Goal: Book appointment/travel/reservation

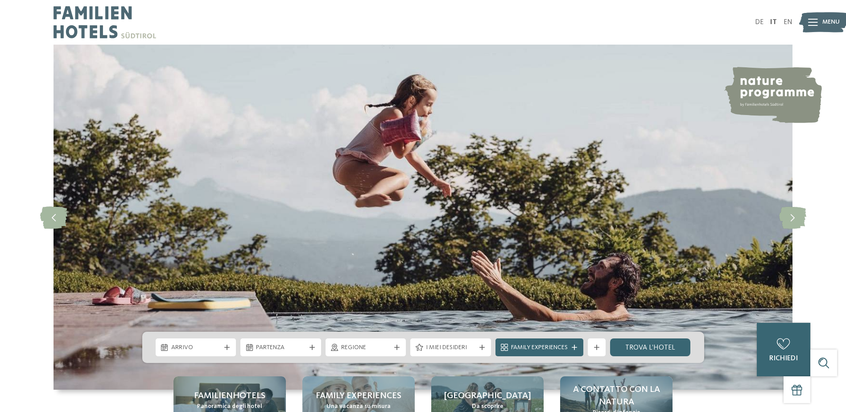
click at [194, 41] on div at bounding box center [239, 22] width 370 height 45
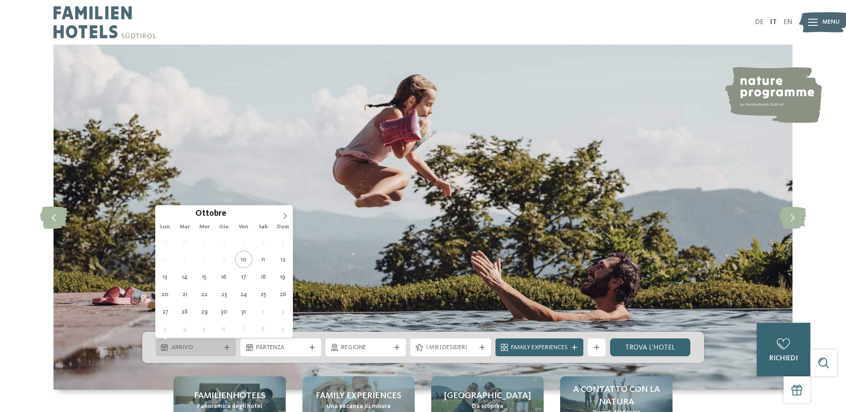
click at [206, 348] on span "Arrivo" at bounding box center [196, 347] width 50 height 9
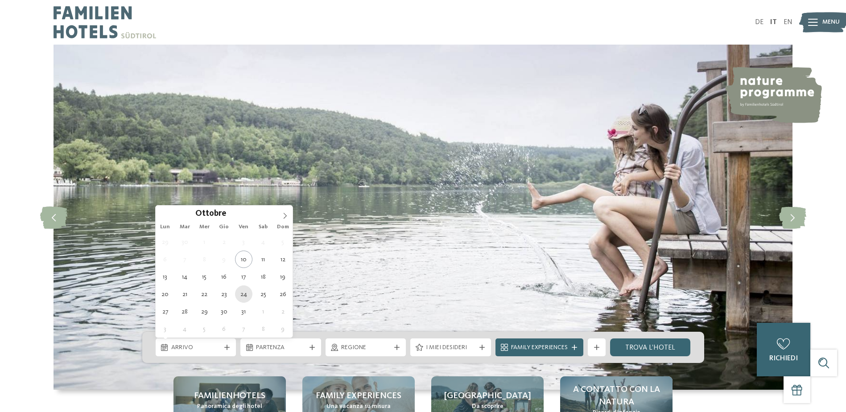
type div "[DATE]"
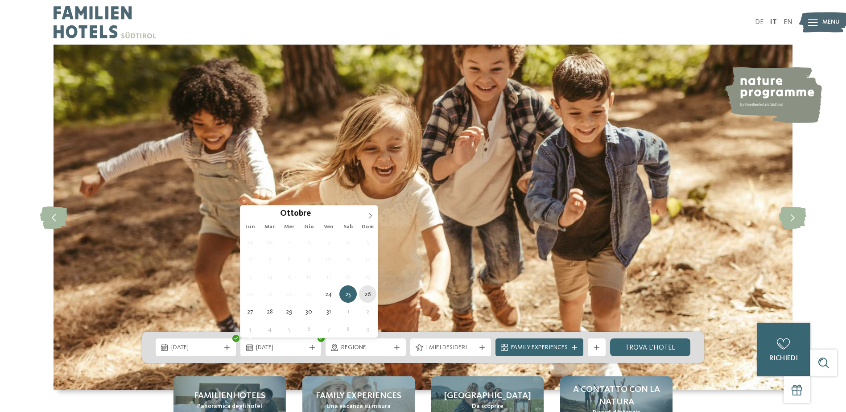
type div "[DATE]"
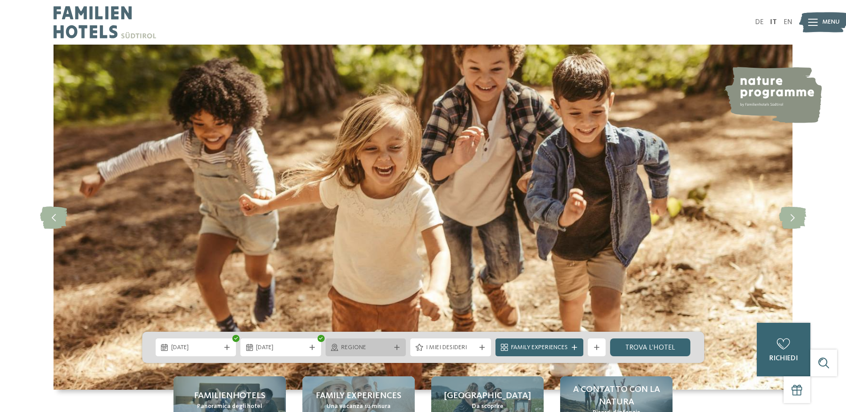
click at [388, 343] on span "Regione" at bounding box center [366, 347] width 50 height 9
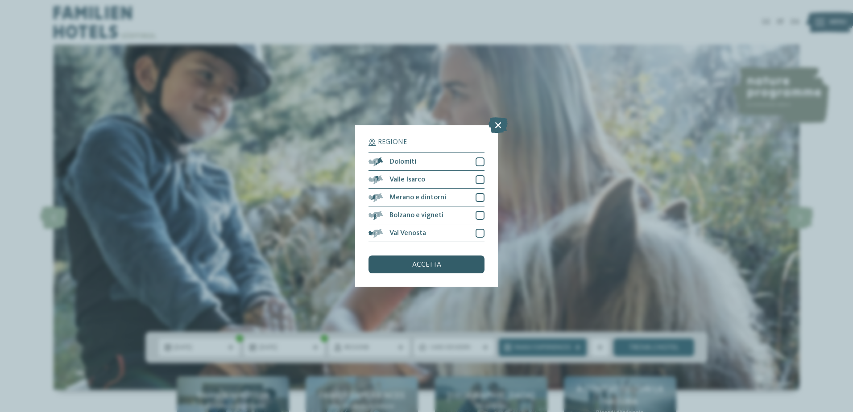
click at [430, 258] on div "accetta" at bounding box center [426, 265] width 116 height 18
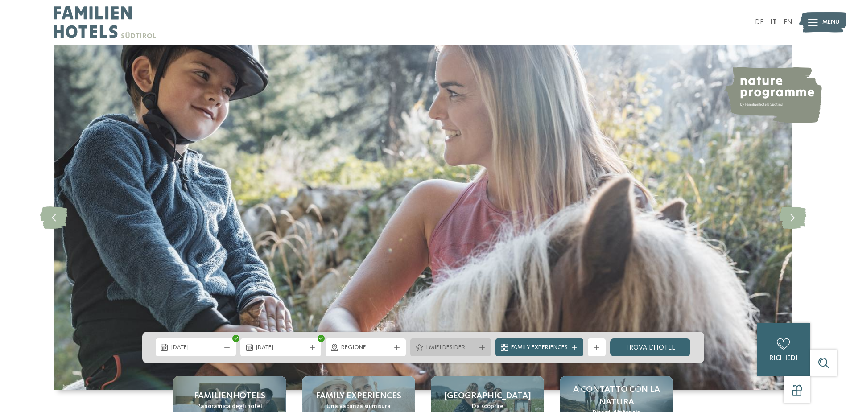
click at [468, 347] on span "I miei desideri" at bounding box center [451, 347] width 50 height 9
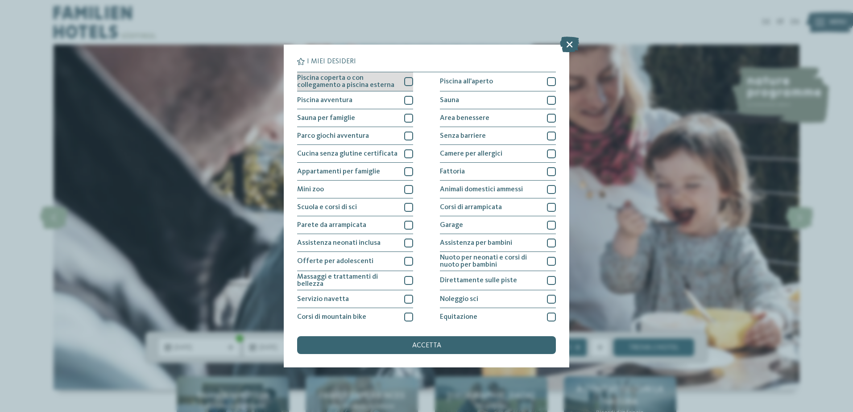
click at [405, 81] on div at bounding box center [408, 81] width 9 height 9
click at [569, 45] on icon at bounding box center [569, 45] width 19 height 16
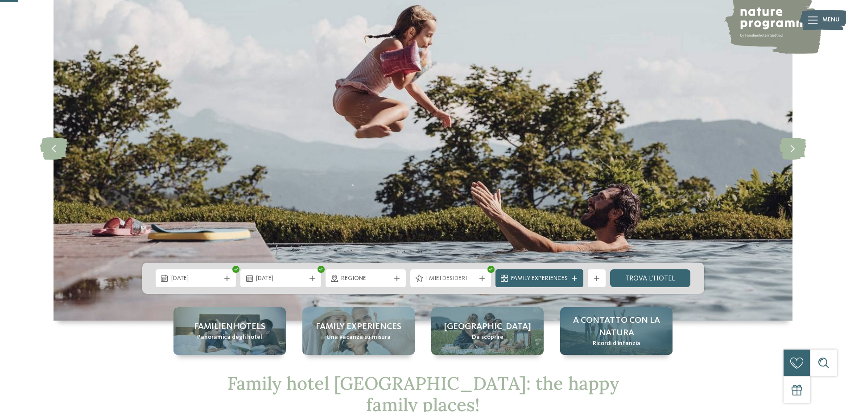
scroll to position [89, 0]
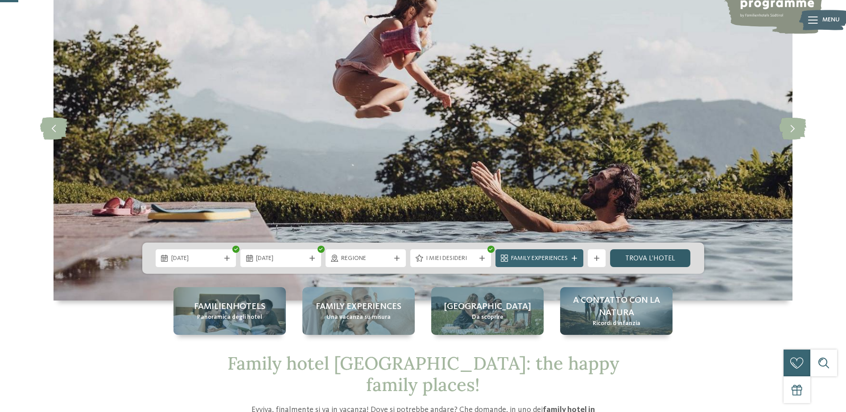
click at [648, 260] on link "trova l’hotel" at bounding box center [650, 258] width 81 height 18
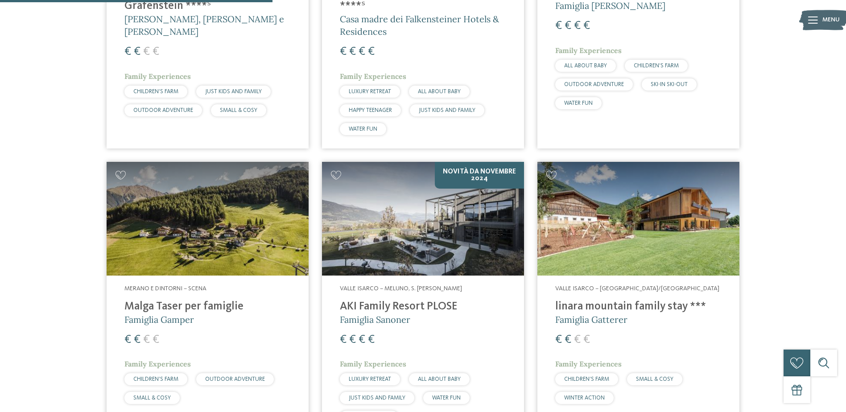
scroll to position [872, 0]
